Goal: Information Seeking & Learning: Learn about a topic

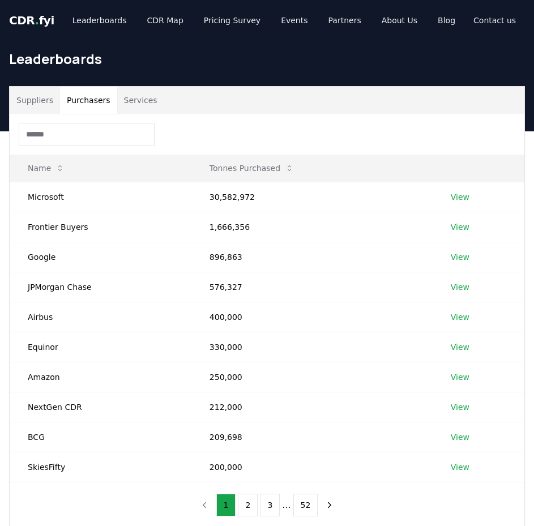
click at [78, 107] on button "Purchasers" at bounding box center [88, 100] width 57 height 27
click at [457, 316] on link "View" at bounding box center [460, 316] width 19 height 11
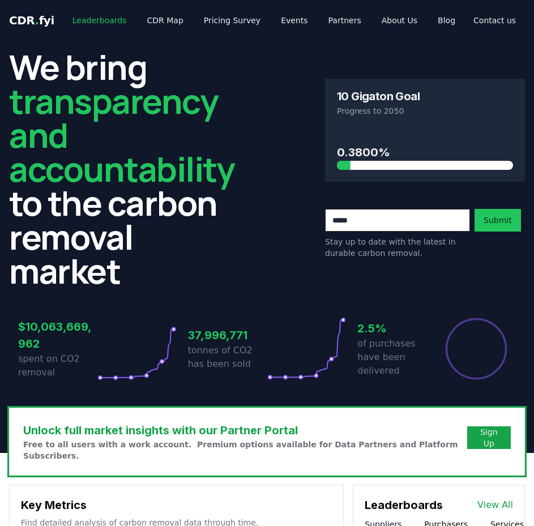
click at [87, 19] on link "Leaderboards" at bounding box center [99, 20] width 72 height 20
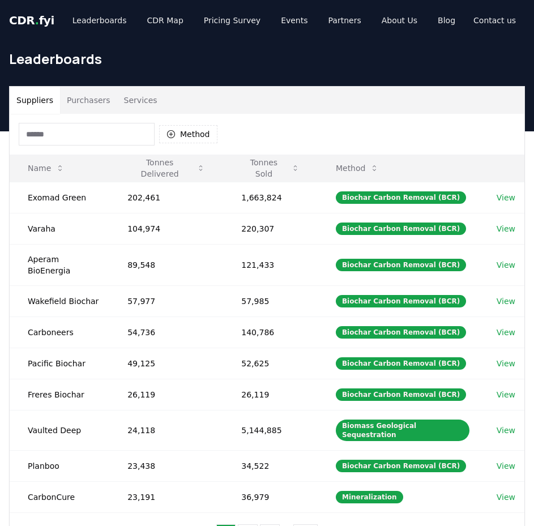
click at [99, 101] on button "Purchasers" at bounding box center [88, 100] width 57 height 27
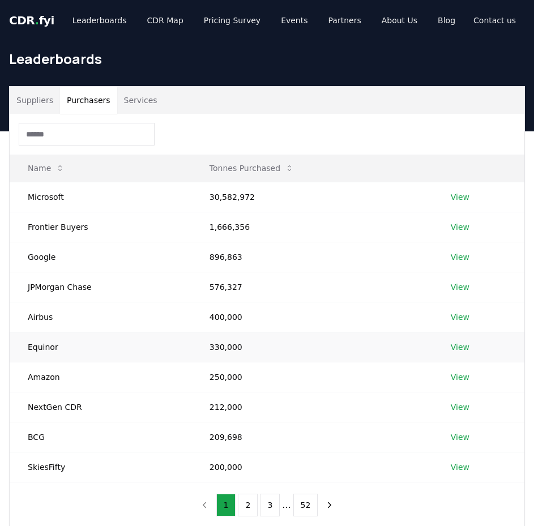
click at [461, 349] on link "View" at bounding box center [460, 347] width 19 height 11
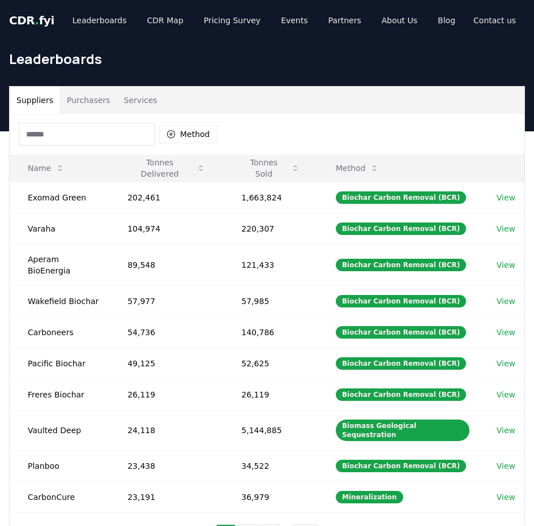
click at [104, 103] on button "Purchasers" at bounding box center [88, 100] width 57 height 27
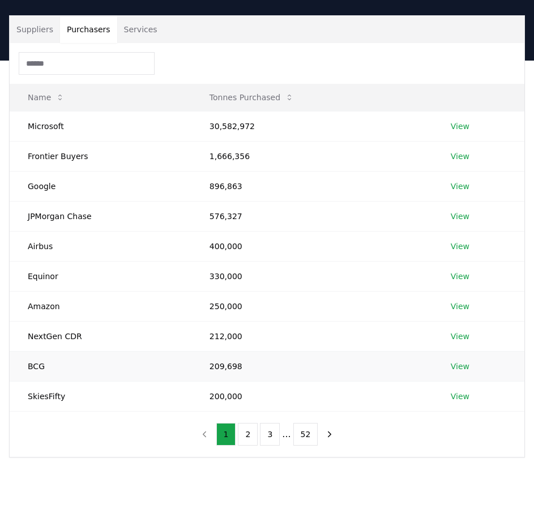
scroll to position [113, 0]
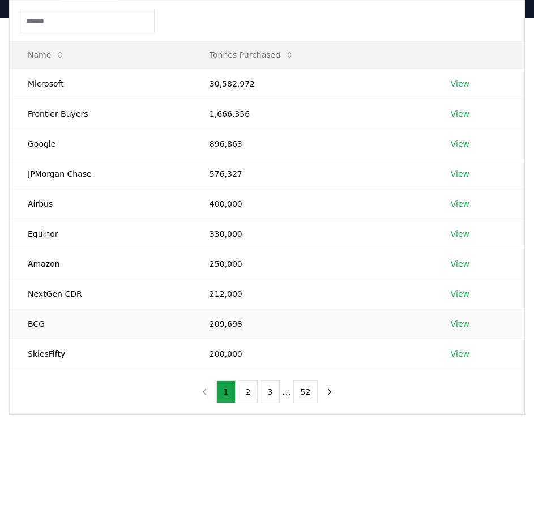
click at [466, 325] on link "View" at bounding box center [460, 323] width 19 height 11
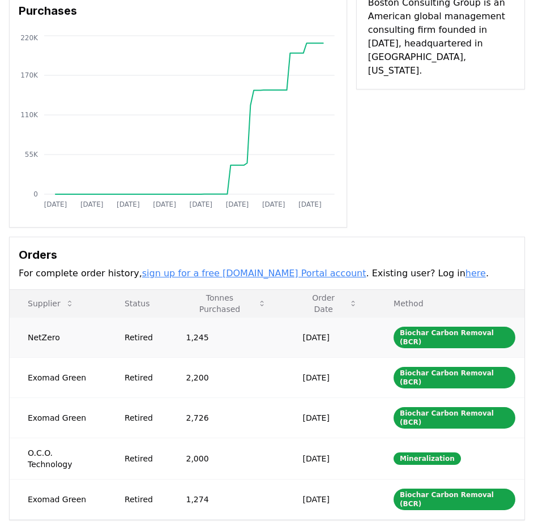
scroll to position [113, 0]
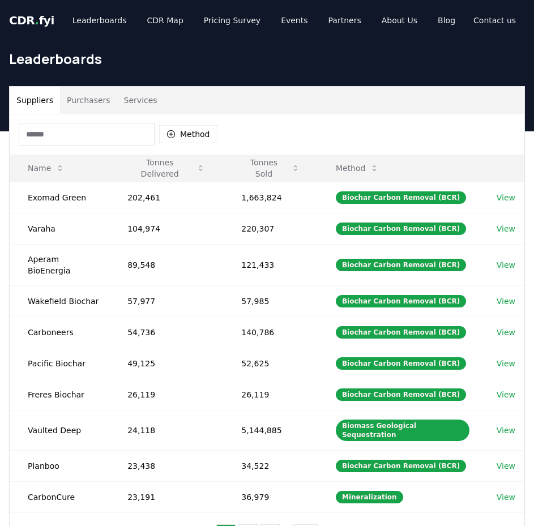
scroll to position [113, 0]
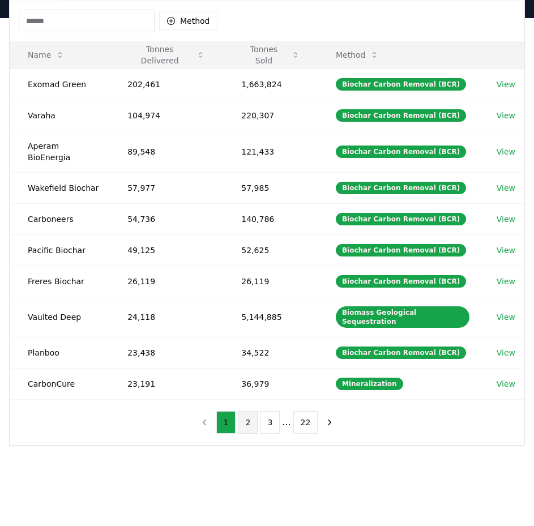
click at [245, 411] on button "2" at bounding box center [248, 422] width 20 height 23
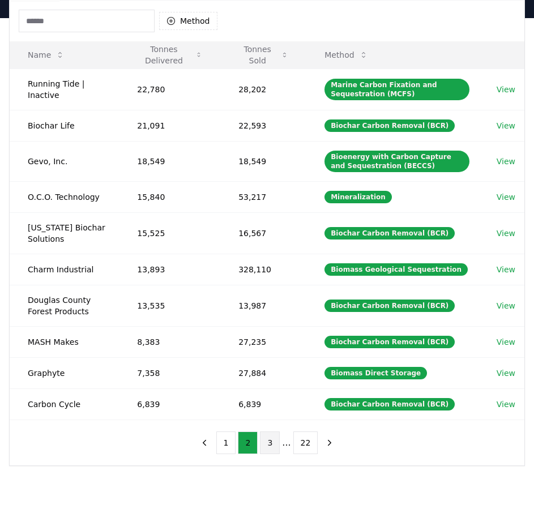
click at [268, 441] on button "3" at bounding box center [270, 443] width 20 height 23
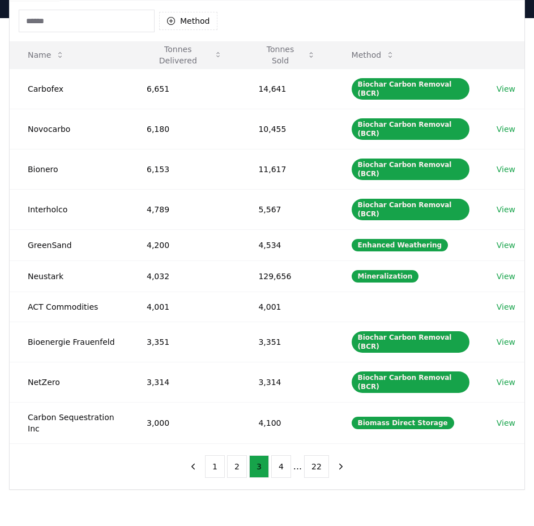
click at [125, 25] on input at bounding box center [87, 21] width 136 height 23
paste input "**********"
type input "**********"
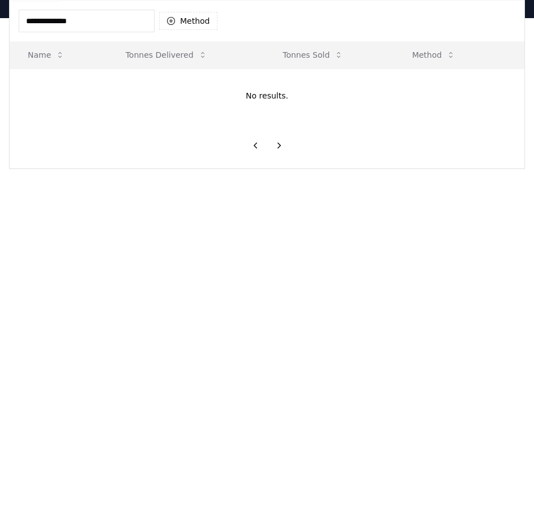
scroll to position [0, 0]
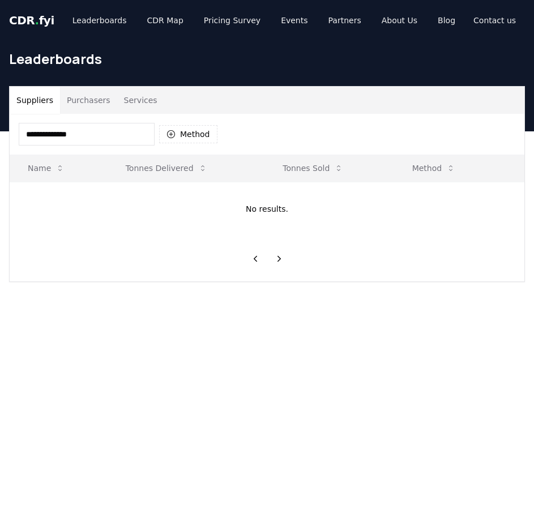
click at [87, 102] on button "Purchasers" at bounding box center [88, 100] width 57 height 27
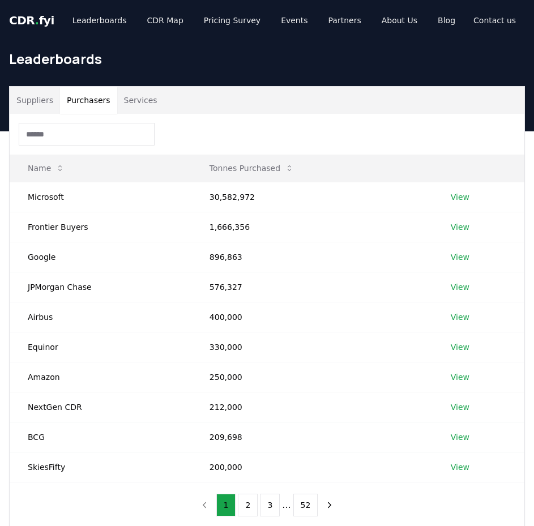
click at [81, 128] on input at bounding box center [87, 134] width 136 height 23
paste input "**********"
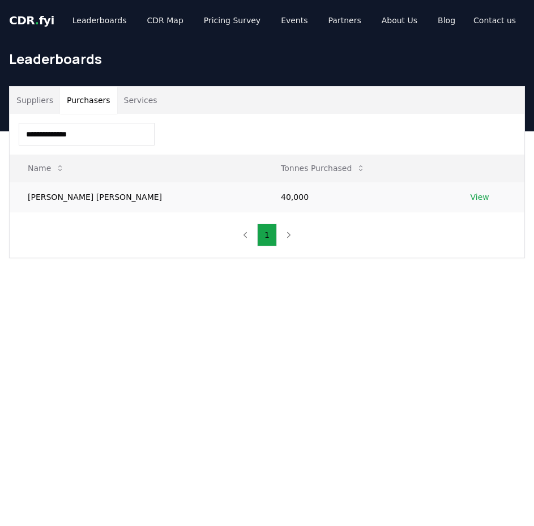
type input "**********"
click at [70, 202] on td "[PERSON_NAME] [PERSON_NAME]" at bounding box center [136, 197] width 253 height 30
click at [453, 197] on td "View" at bounding box center [489, 197] width 72 height 30
click at [471, 195] on link "View" at bounding box center [480, 196] width 19 height 11
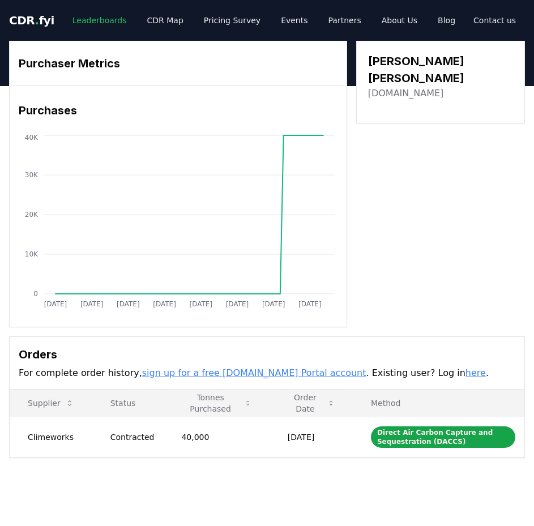
click at [101, 22] on link "Leaderboards" at bounding box center [99, 20] width 72 height 20
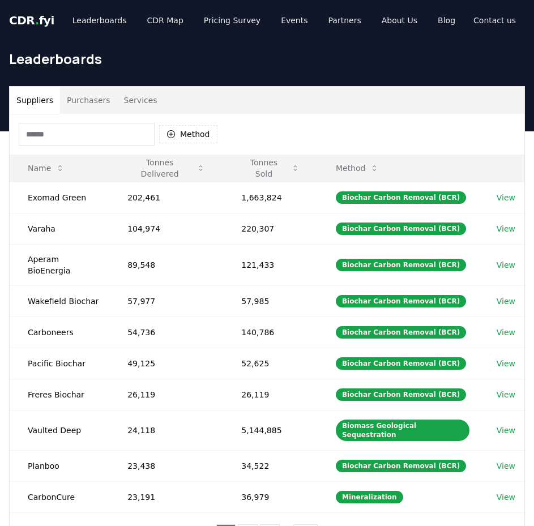
click at [81, 100] on button "Purchasers" at bounding box center [88, 100] width 57 height 27
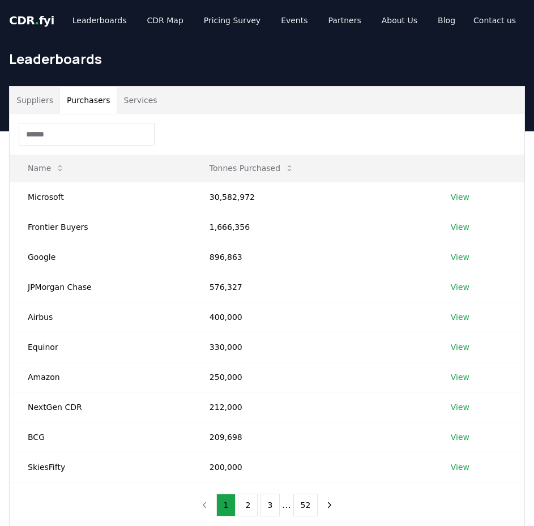
click at [87, 135] on input at bounding box center [87, 134] width 136 height 23
click at [460, 373] on link "View" at bounding box center [460, 377] width 19 height 11
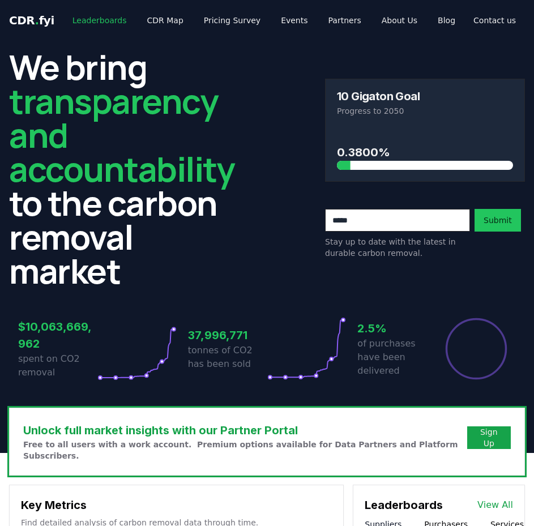
click at [93, 16] on link "Leaderboards" at bounding box center [99, 20] width 72 height 20
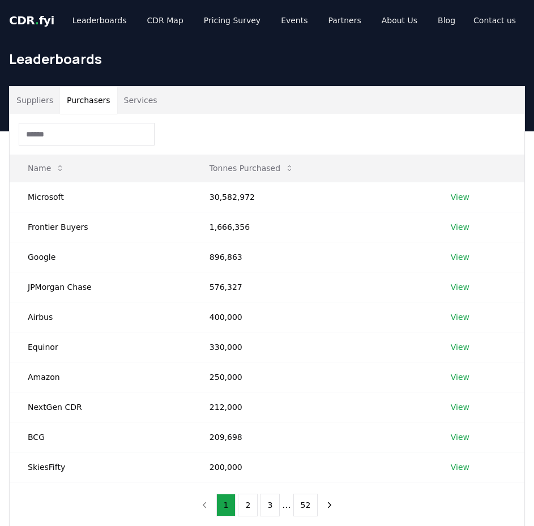
click at [87, 87] on button "Purchasers" at bounding box center [88, 100] width 57 height 27
click at [93, 144] on input at bounding box center [87, 134] width 136 height 23
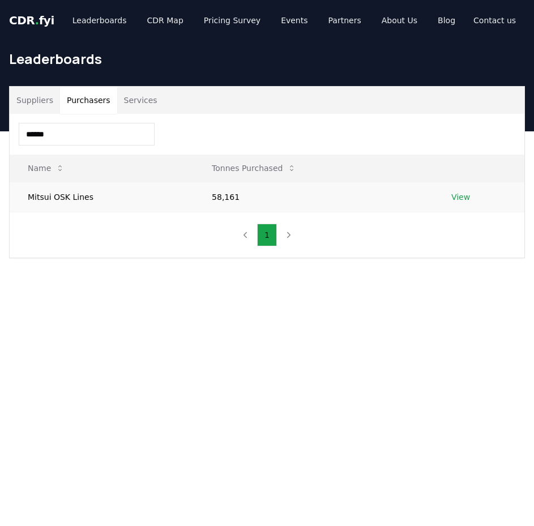
type input "******"
click at [460, 194] on link "View" at bounding box center [460, 196] width 19 height 11
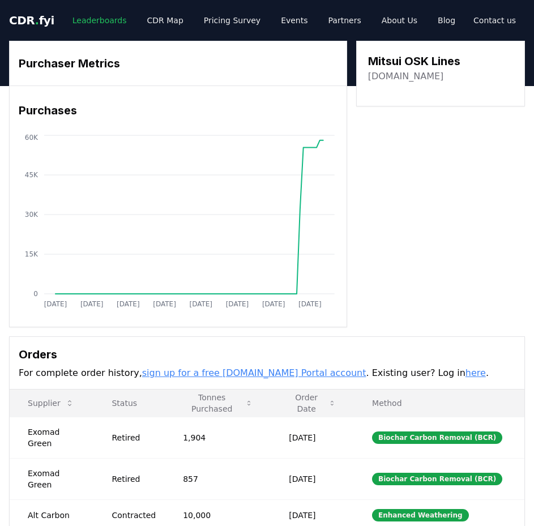
click at [87, 23] on link "Leaderboards" at bounding box center [99, 20] width 72 height 20
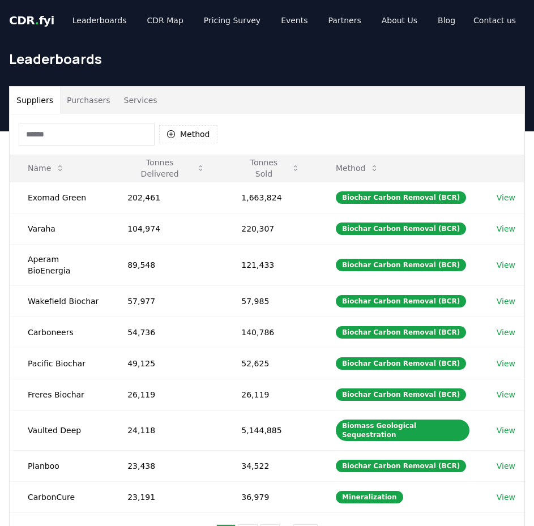
click at [74, 100] on button "Purchasers" at bounding box center [88, 100] width 57 height 27
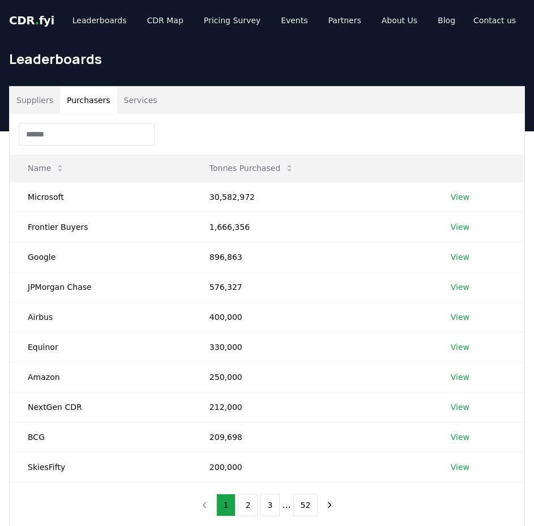
click at [82, 133] on input at bounding box center [87, 134] width 136 height 23
paste input "********"
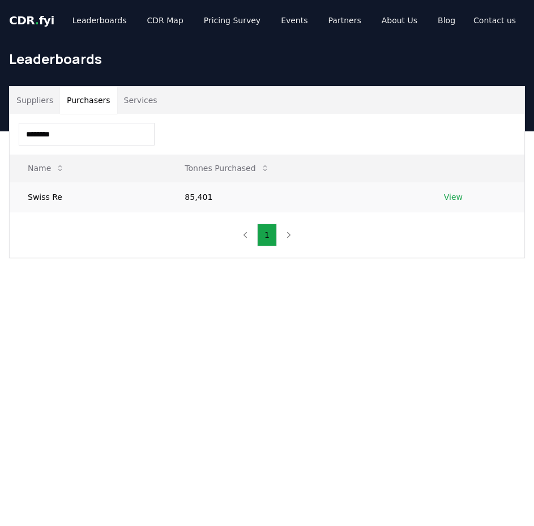
type input "********"
click at [454, 200] on link "View" at bounding box center [453, 196] width 19 height 11
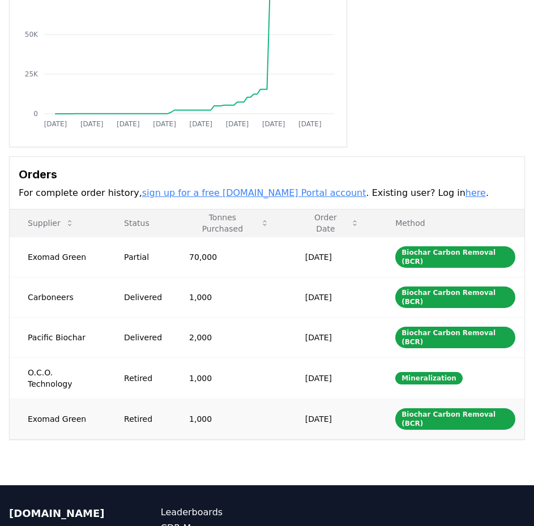
scroll to position [227, 0]
